Goal: Register for event/course

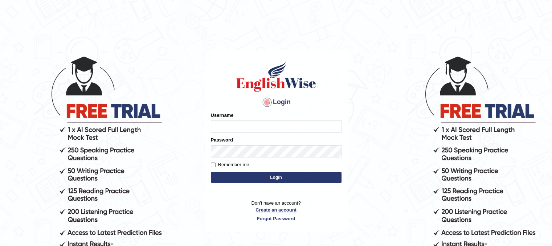
click at [286, 211] on p "Don't have an account? Create an account Forgot Password" at bounding box center [276, 210] width 131 height 22
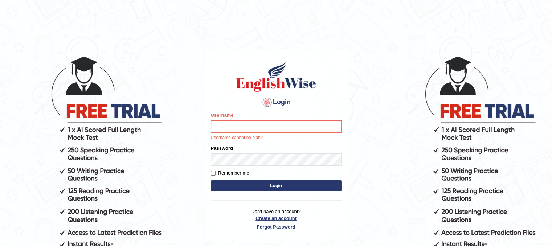
click at [293, 219] on link "Create an account" at bounding box center [276, 218] width 131 height 7
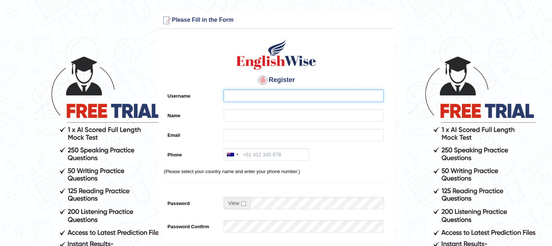
click at [308, 99] on input "Username" at bounding box center [303, 96] width 160 height 12
type input "Malavika"
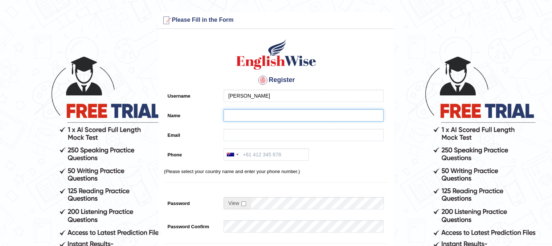
click at [304, 116] on input "Name" at bounding box center [303, 115] width 160 height 12
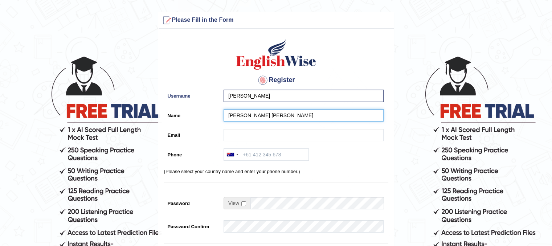
type input "[PERSON_NAME] [PERSON_NAME]"
click at [303, 128] on div "Register Username Malavika Name Malavika Manoj Email Phone Australia +61 India …" at bounding box center [275, 184] width 235 height 303
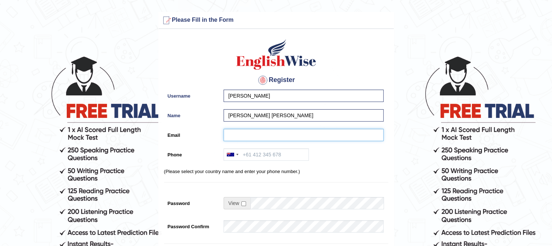
click at [303, 137] on input "Email" at bounding box center [303, 135] width 160 height 12
type input "manojmalavika2007@gmail.com"
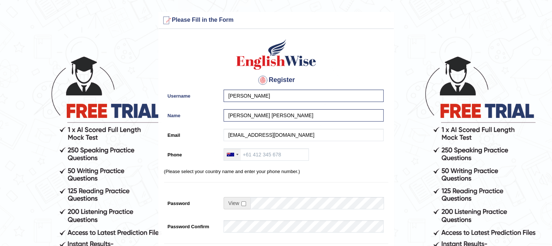
click at [236, 154] on div at bounding box center [237, 154] width 2 height 1
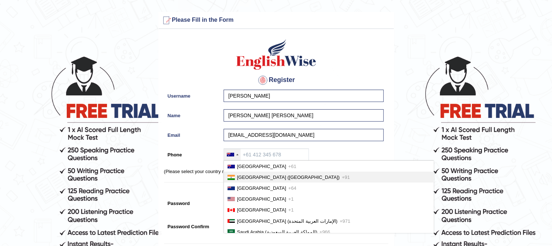
click at [243, 173] on li "India (भारत) +91" at bounding box center [328, 177] width 209 height 11
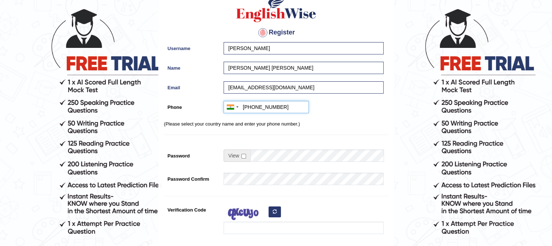
scroll to position [54, 0]
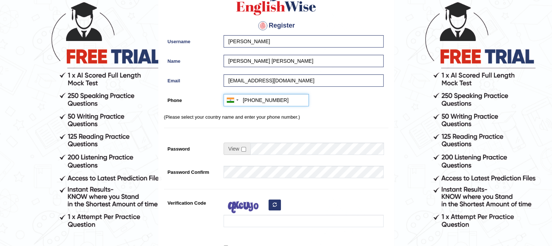
type input "+919446365228"
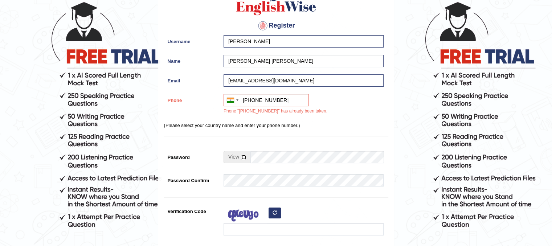
click at [244, 157] on input "checkbox" at bounding box center [243, 157] width 5 height 5
checkbox input "false"
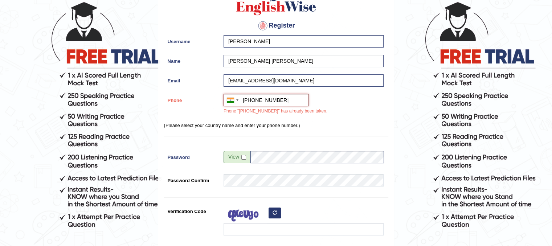
click at [281, 101] on input "+919446365228" at bounding box center [265, 100] width 85 height 12
type input "+919656865444"
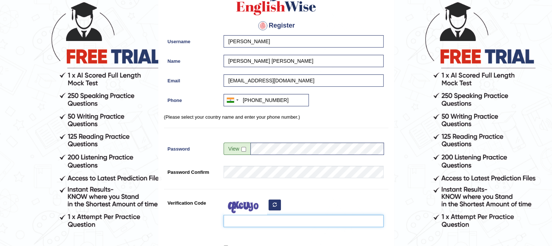
click at [280, 220] on input "Verification Code" at bounding box center [303, 221] width 160 height 12
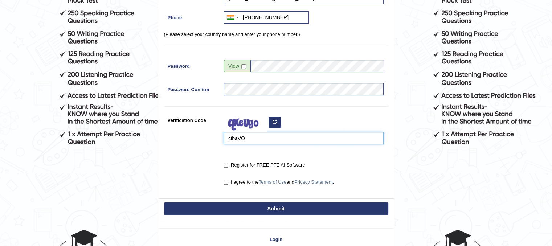
scroll to position [138, 0]
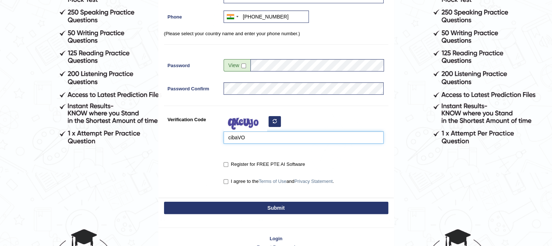
type input "cibaVO"
click at [225, 179] on input "I agree to the Terms of Use and Privacy Statement ." at bounding box center [225, 181] width 5 height 5
checkbox input "true"
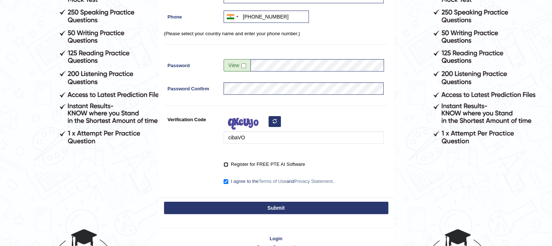
click at [226, 164] on input "Register for FREE PTE AI Software" at bounding box center [225, 164] width 5 height 5
checkbox input "true"
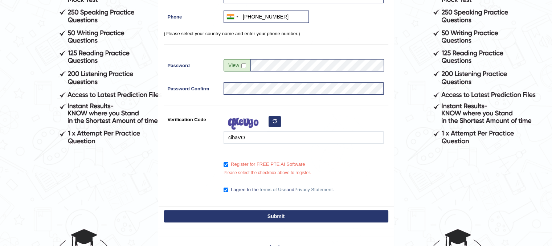
click at [235, 216] on button "Submit" at bounding box center [276, 216] width 224 height 12
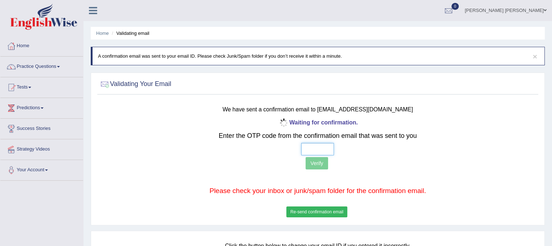
click at [310, 148] on input "text" at bounding box center [317, 149] width 33 height 12
type input "5 7 8 3"
click at [324, 165] on button "Verify" at bounding box center [316, 163] width 22 height 12
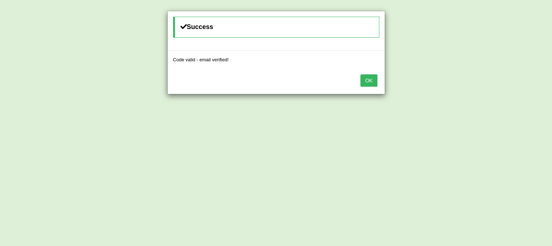
click at [371, 77] on button "OK" at bounding box center [368, 80] width 17 height 12
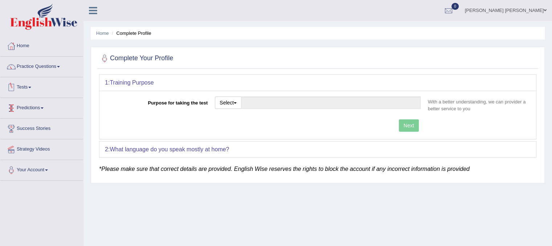
click at [30, 87] on span at bounding box center [29, 87] width 3 height 1
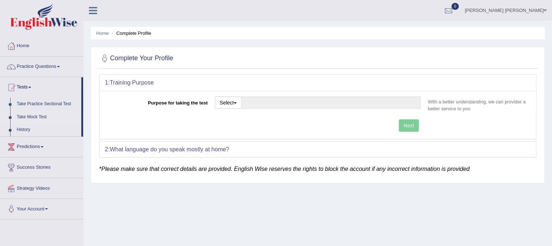
click at [41, 116] on link "Take Mock Test" at bounding box center [47, 117] width 68 height 13
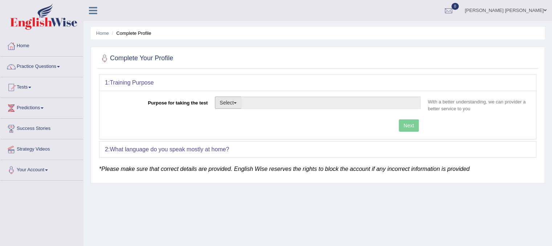
click at [234, 102] on button "Select" at bounding box center [228, 102] width 26 height 12
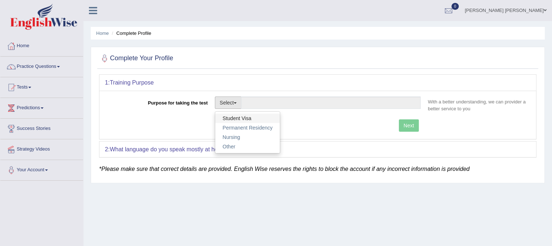
click at [244, 118] on link "Student Visa" at bounding box center [247, 118] width 65 height 9
type input "Student Visa"
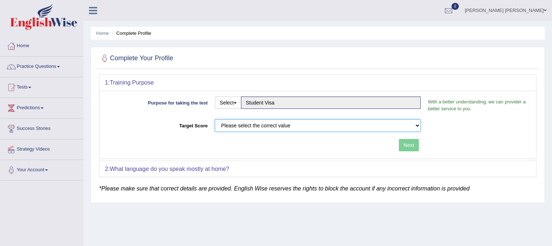
click at [417, 124] on select "Please select the correct value 50 (6 bands) 58 (6.5 bands) 65 (7 bands) 79 (8 …" at bounding box center [318, 125] width 206 height 12
select select "65"
click at [215, 119] on select "Please select the correct value 50 (6 bands) 58 (6.5 bands) 65 (7 bands) 79 (8 …" at bounding box center [318, 125] width 206 height 12
click at [414, 143] on button "Next" at bounding box center [409, 145] width 20 height 12
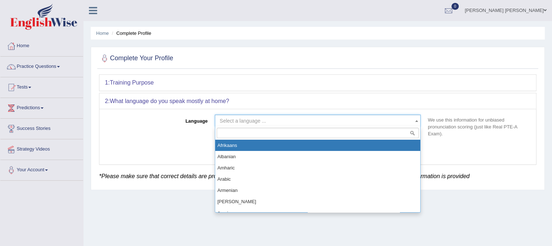
click at [415, 121] on span at bounding box center [416, 121] width 7 height 12
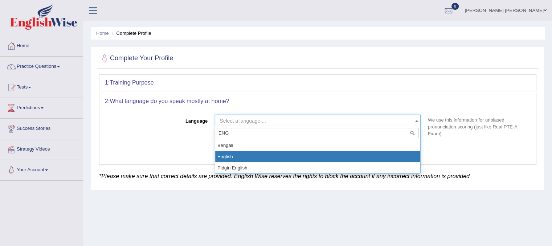
type input "ENG"
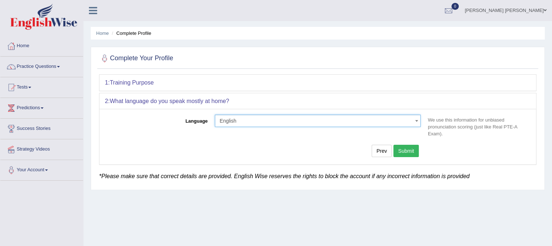
select select "English"
click at [409, 147] on button "Submit" at bounding box center [405, 151] width 25 height 12
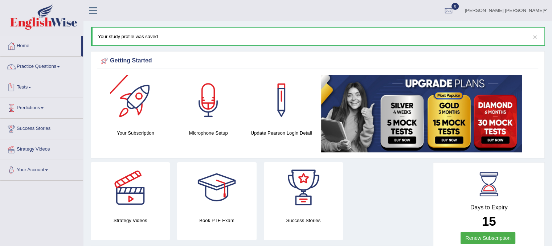
click at [30, 87] on link "Tests" at bounding box center [41, 86] width 83 height 18
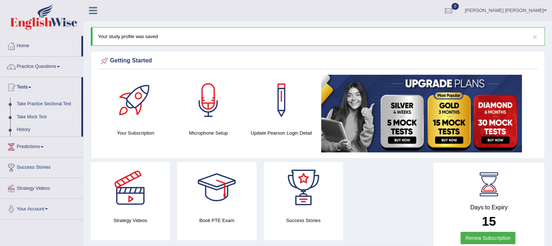
click at [30, 118] on link "Take Mock Test" at bounding box center [47, 117] width 68 height 13
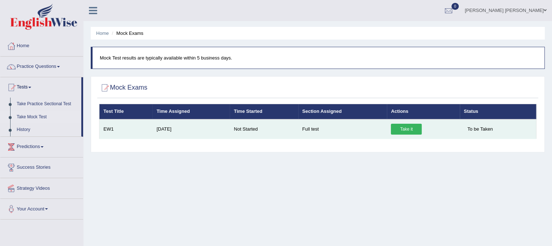
click at [413, 127] on link "Take it" at bounding box center [406, 129] width 31 height 11
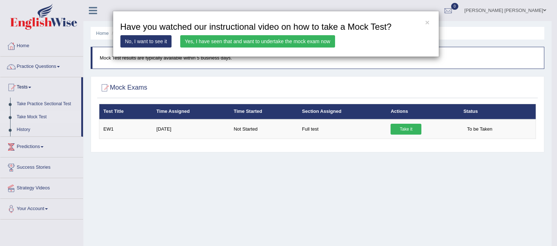
click at [319, 36] on link "Yes, I have seen that and want to undertake the mock exam now" at bounding box center [257, 41] width 155 height 12
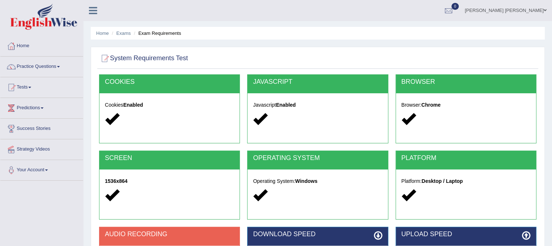
scroll to position [135, 0]
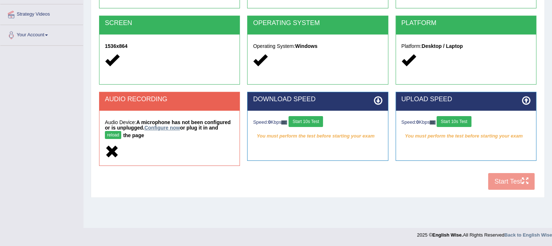
click at [155, 128] on link "Configure now" at bounding box center [162, 128] width 36 height 6
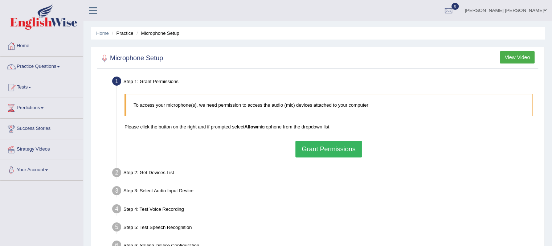
click at [296, 154] on button "Grant Permissions" at bounding box center [328, 149] width 66 height 17
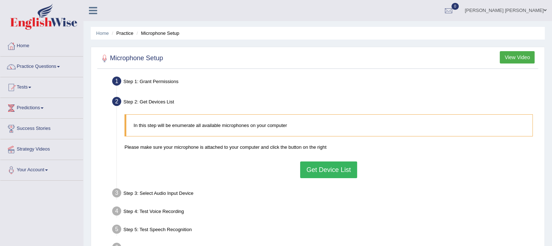
click at [330, 168] on button "Get Device List" at bounding box center [328, 169] width 57 height 17
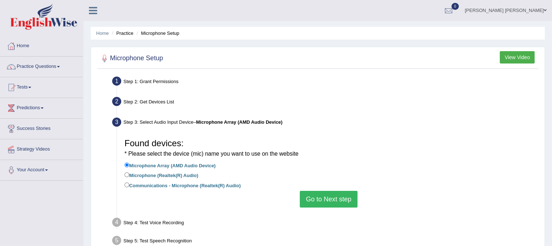
click at [306, 202] on button "Go to Next step" at bounding box center [329, 199] width 58 height 17
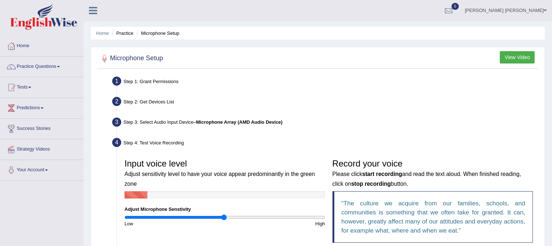
click at [166, 125] on div "Step 3: Select Audio Input Device – Microphone Array (AMD Audio Device)" at bounding box center [325, 123] width 432 height 16
click at [225, 123] on b "Microphone Array (AMD Audio Device)" at bounding box center [239, 121] width 86 height 5
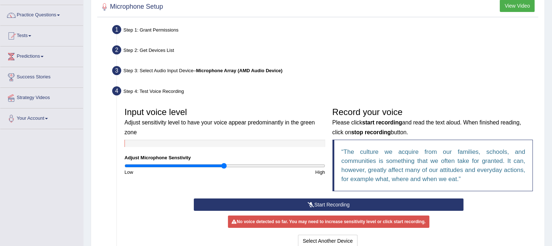
scroll to position [52, 0]
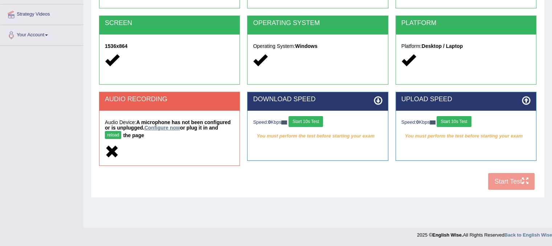
click at [172, 128] on link "Configure now" at bounding box center [162, 128] width 36 height 6
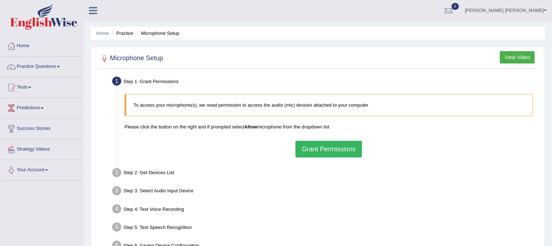
click at [309, 157] on div "To access your microphone(s), we need permission to access the audio (mic) devi…" at bounding box center [328, 125] width 415 height 71
click at [318, 149] on button "Grant Permissions" at bounding box center [328, 149] width 66 height 17
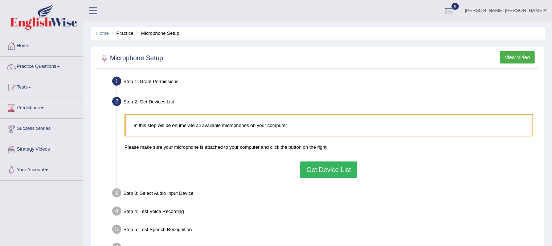
click at [313, 173] on button "Get Device List" at bounding box center [328, 169] width 57 height 17
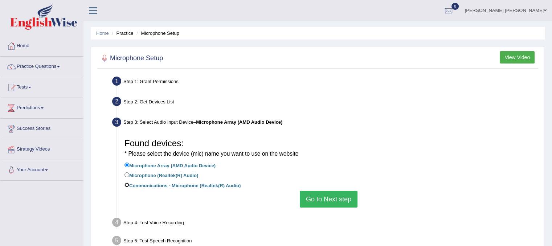
click at [128, 184] on input "Communications - Microphone (Realtek(R) Audio)" at bounding box center [126, 184] width 5 height 5
radio input "true"
click at [125, 173] on input "Microphone (Realtek(R) Audio)" at bounding box center [126, 174] width 5 height 5
radio input "true"
click at [313, 194] on button "Go to Next step" at bounding box center [329, 199] width 58 height 17
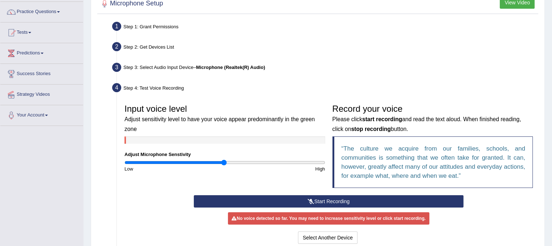
scroll to position [61, 0]
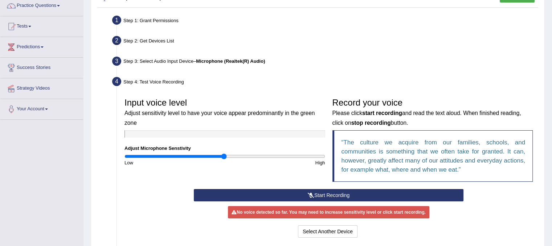
click at [325, 195] on button "Start Recording" at bounding box center [328, 195] width 269 height 12
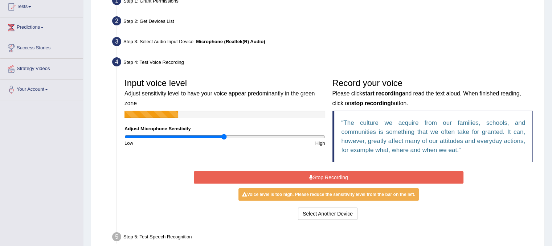
scroll to position [81, 0]
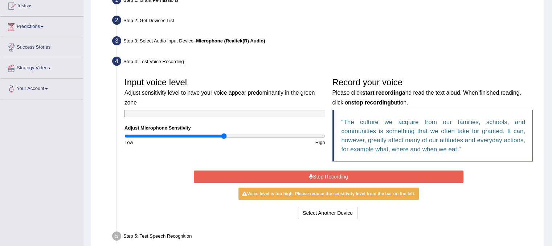
click at [357, 176] on button "Stop Recording" at bounding box center [328, 176] width 269 height 12
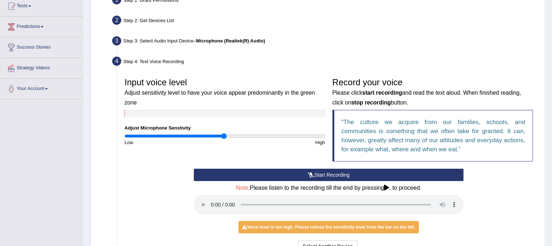
click at [357, 176] on button "Start Recording" at bounding box center [328, 175] width 269 height 12
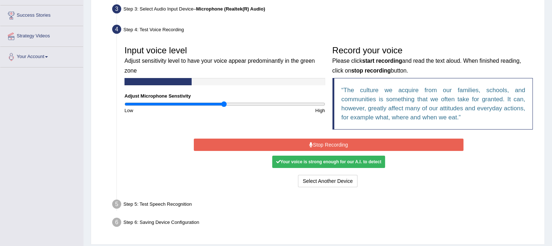
scroll to position [114, 0]
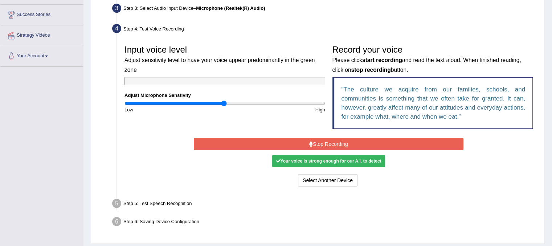
click at [338, 145] on button "Stop Recording" at bounding box center [328, 144] width 269 height 12
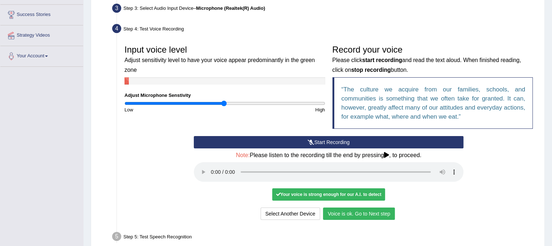
click at [290, 144] on button "Start Recording" at bounding box center [328, 142] width 269 height 12
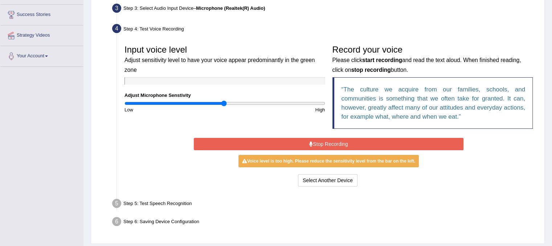
click at [330, 145] on button "Stop Recording" at bounding box center [328, 144] width 269 height 12
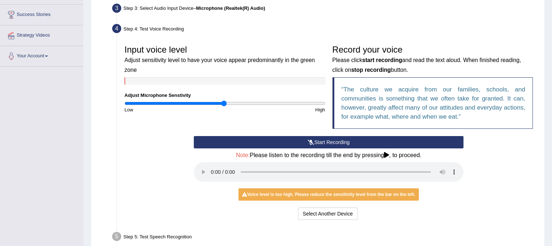
click at [389, 153] on icon at bounding box center [386, 155] width 5 height 6
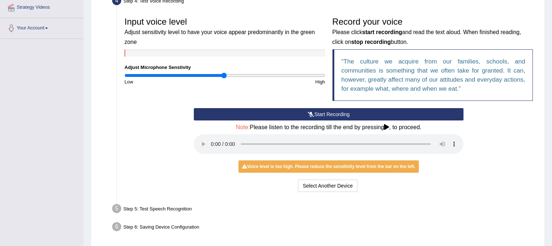
scroll to position [148, 0]
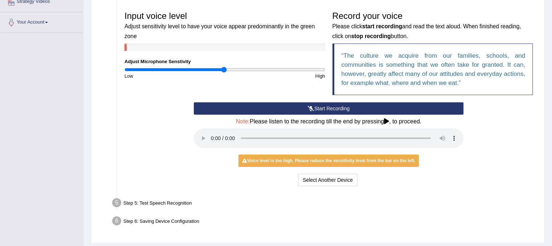
click at [284, 107] on button "Start Recording" at bounding box center [328, 108] width 269 height 12
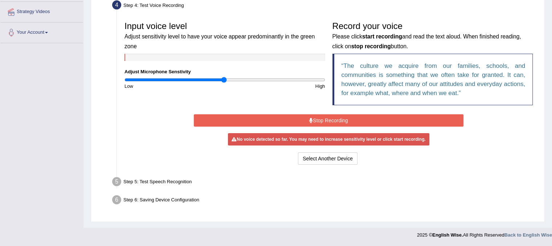
scroll to position [135, 0]
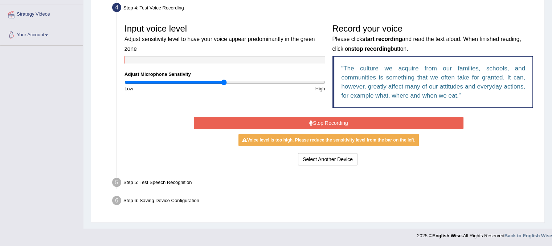
click at [325, 121] on button "Stop Recording" at bounding box center [328, 123] width 269 height 12
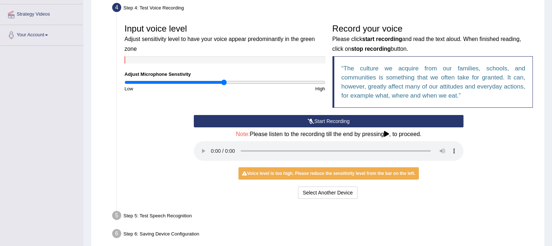
click at [308, 122] on icon at bounding box center [311, 121] width 7 height 5
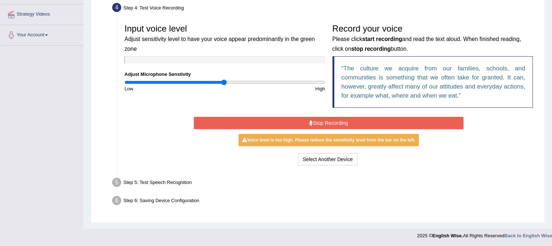
click at [307, 122] on button "Stop Recording" at bounding box center [328, 123] width 269 height 12
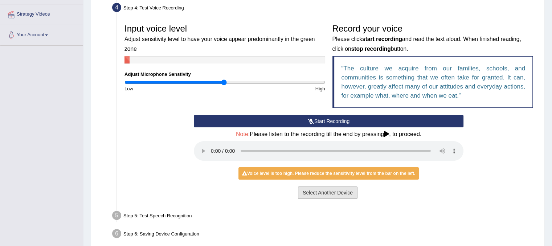
click at [310, 193] on button "Select Another Device" at bounding box center [327, 192] width 59 height 12
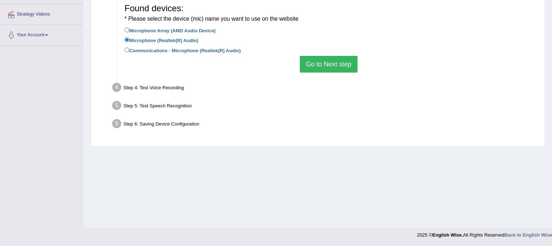
click at [318, 64] on button "Go to Next step" at bounding box center [329, 64] width 58 height 17
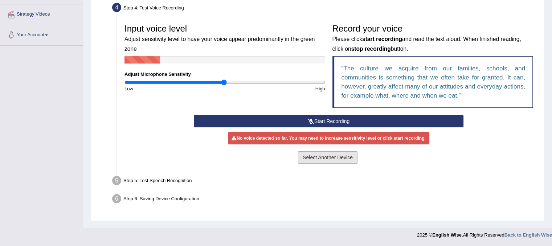
click at [308, 156] on button "Select Another Device" at bounding box center [327, 157] width 59 height 12
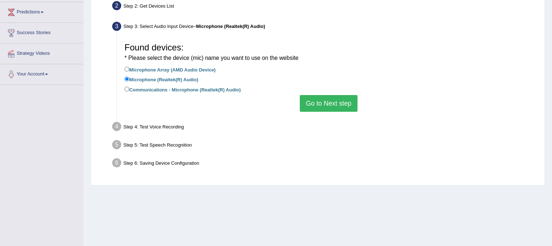
scroll to position [95, 0]
click at [316, 107] on button "Go to Next step" at bounding box center [329, 103] width 58 height 17
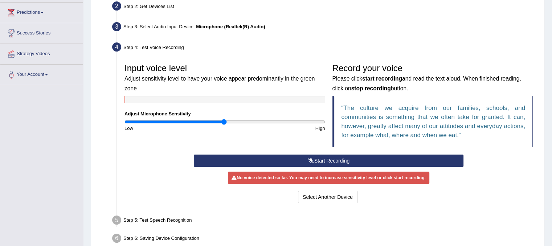
click at [321, 160] on button "Start Recording" at bounding box center [328, 161] width 269 height 12
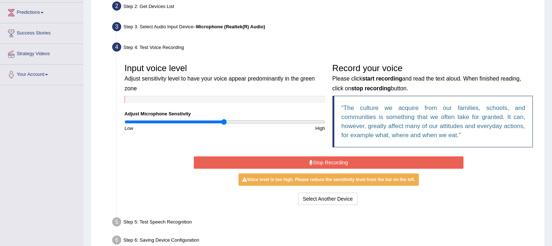
click at [321, 160] on button "Stop Recording" at bounding box center [328, 162] width 269 height 12
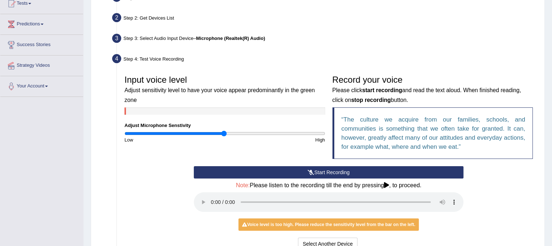
scroll to position [168, 0]
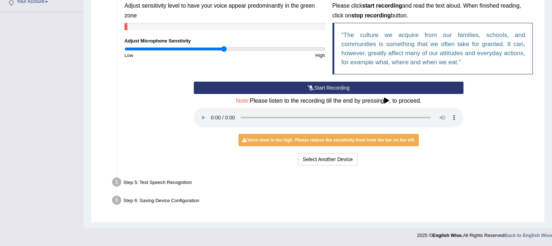
click at [312, 88] on icon at bounding box center [311, 87] width 7 height 5
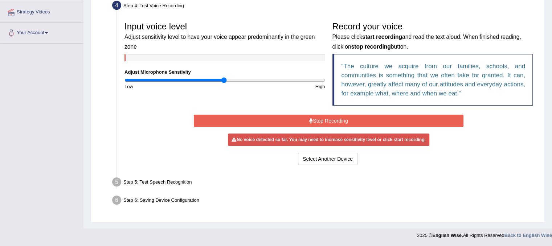
scroll to position [135, 0]
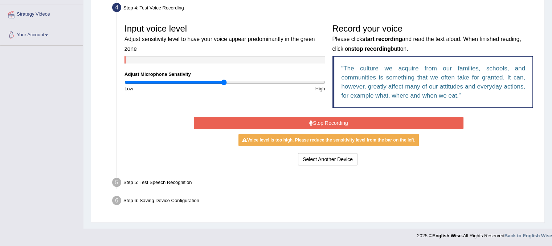
click at [341, 123] on button "Stop Recording" at bounding box center [328, 123] width 269 height 12
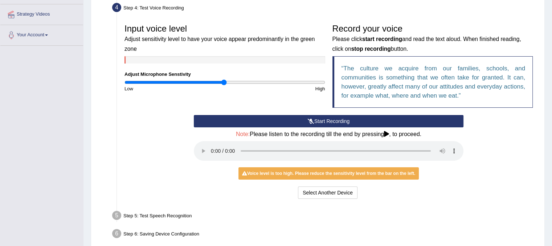
click at [329, 121] on button "Start Recording" at bounding box center [328, 121] width 269 height 12
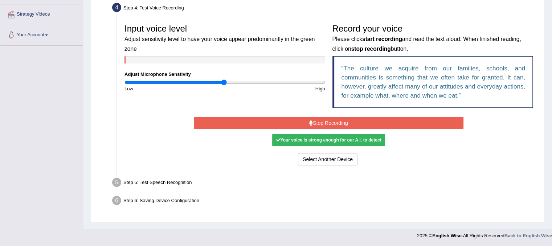
click at [329, 121] on button "Stop Recording" at bounding box center [328, 123] width 269 height 12
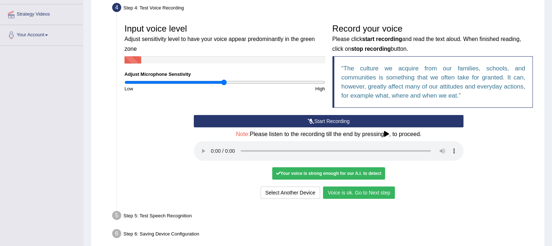
click at [345, 192] on button "Voice is ok. Go to Next step" at bounding box center [359, 192] width 72 height 12
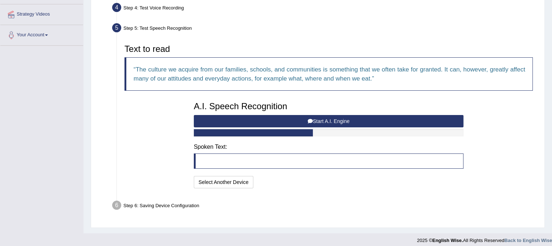
scroll to position [140, 0]
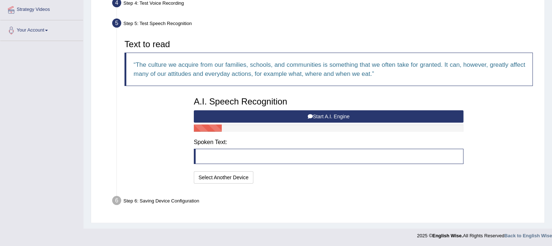
click at [334, 116] on button "Start A.I. Engine" at bounding box center [328, 116] width 269 height 12
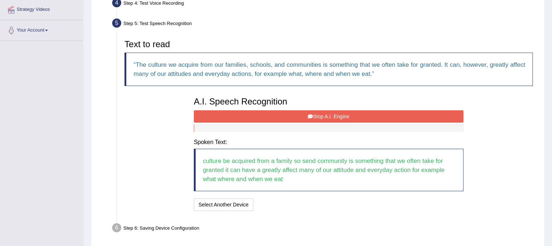
click at [334, 116] on button "Stop A.I. Engine" at bounding box center [328, 116] width 269 height 12
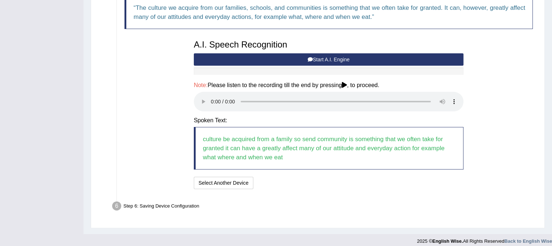
scroll to position [202, 0]
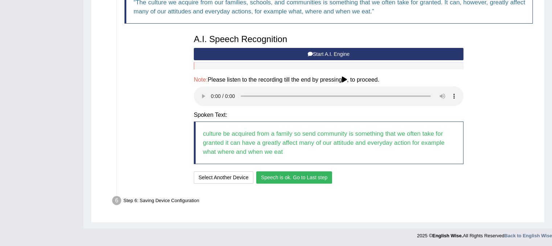
click at [288, 178] on button "Speech is ok. Go to Last step" at bounding box center [294, 177] width 76 height 12
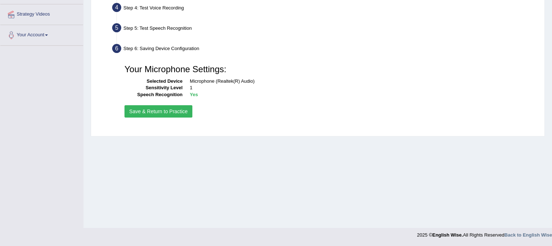
click at [165, 108] on button "Save & Return to Practice" at bounding box center [158, 111] width 68 height 12
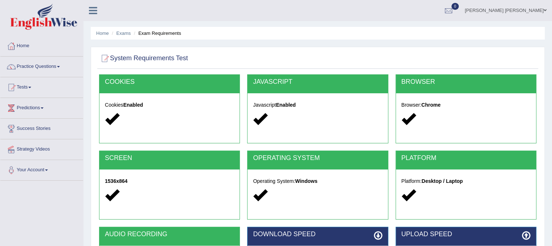
scroll to position [135, 0]
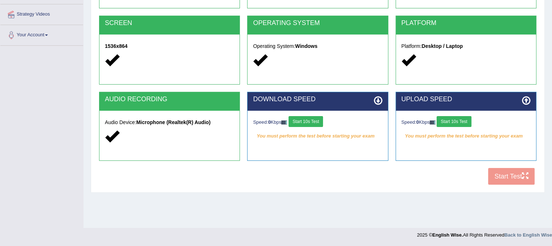
click at [322, 121] on button "Start 10s Test" at bounding box center [305, 121] width 34 height 11
click at [456, 124] on button "Start 10s Test" at bounding box center [453, 121] width 34 height 11
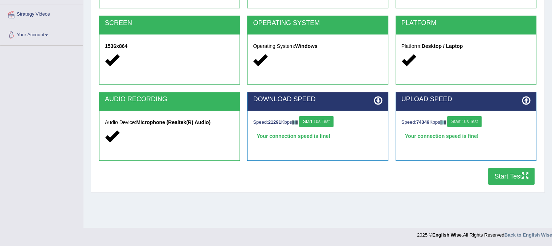
click at [507, 177] on button "Start Test" at bounding box center [511, 176] width 46 height 17
